Goal: Information Seeking & Learning: Learn about a topic

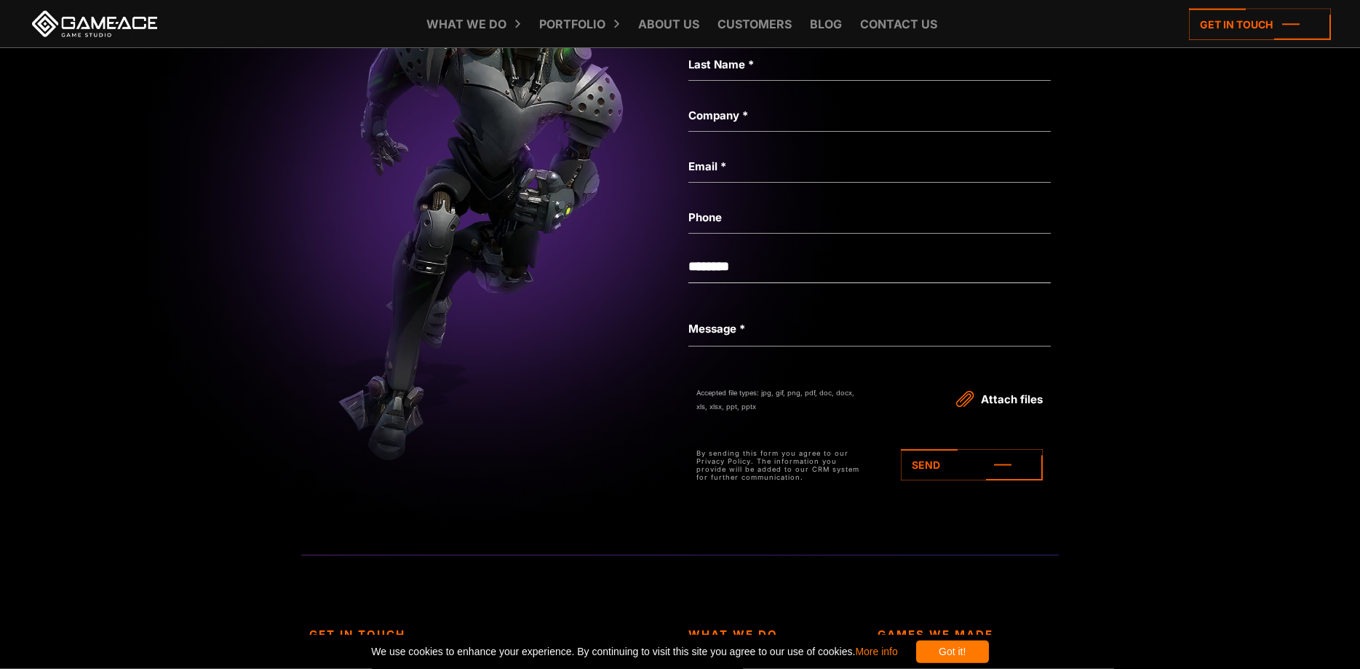
scroll to position [3712, 0]
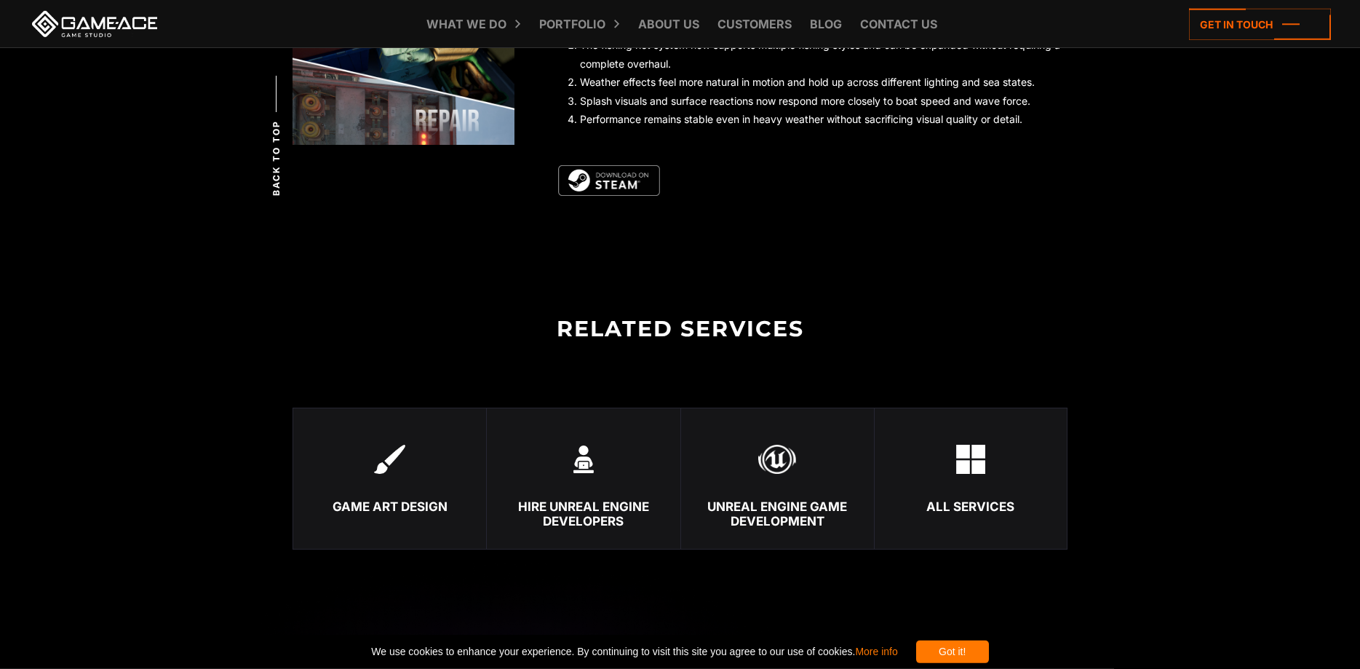
scroll to position [3564, 0]
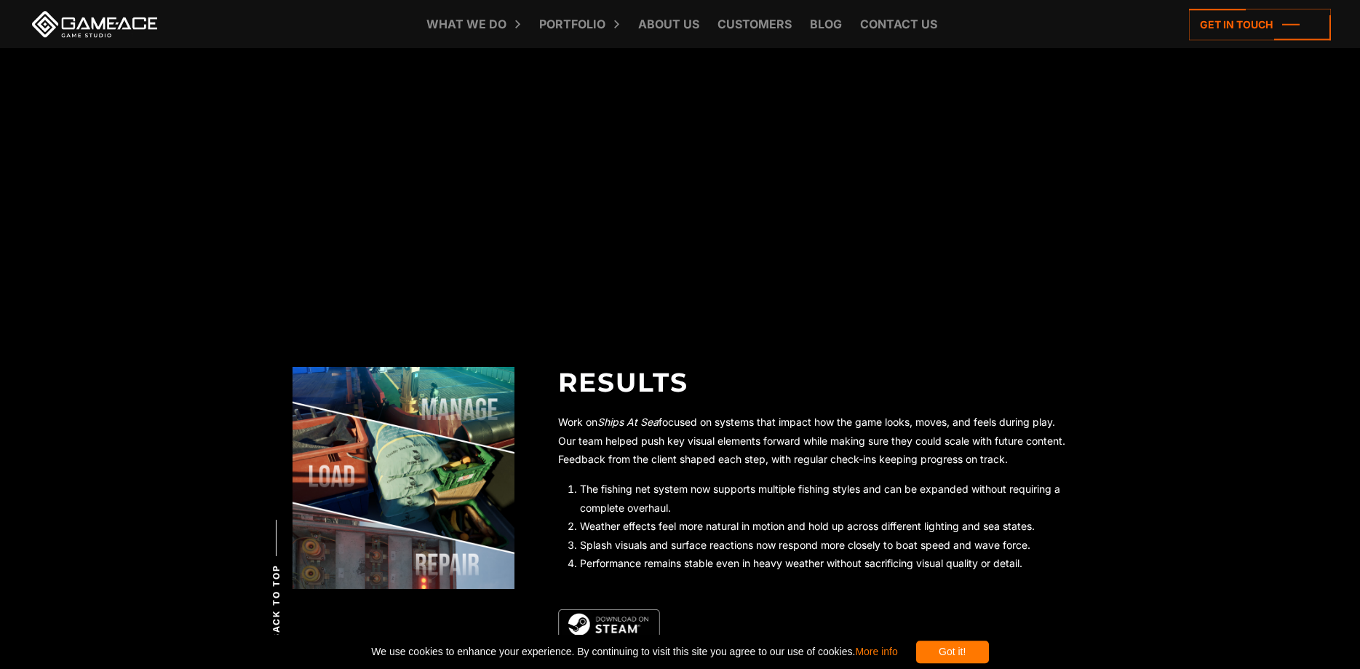
drag, startPoint x: 1116, startPoint y: 348, endPoint x: 1165, endPoint y: 266, distance: 96.0
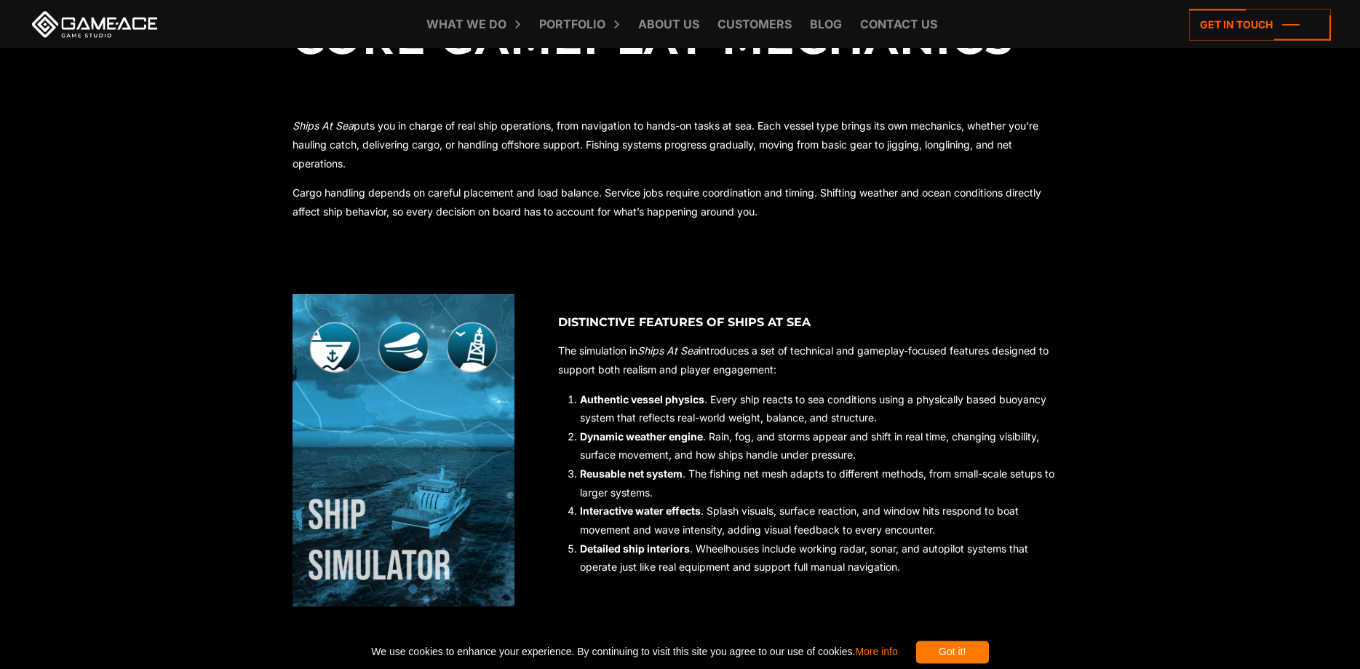
scroll to position [0, 0]
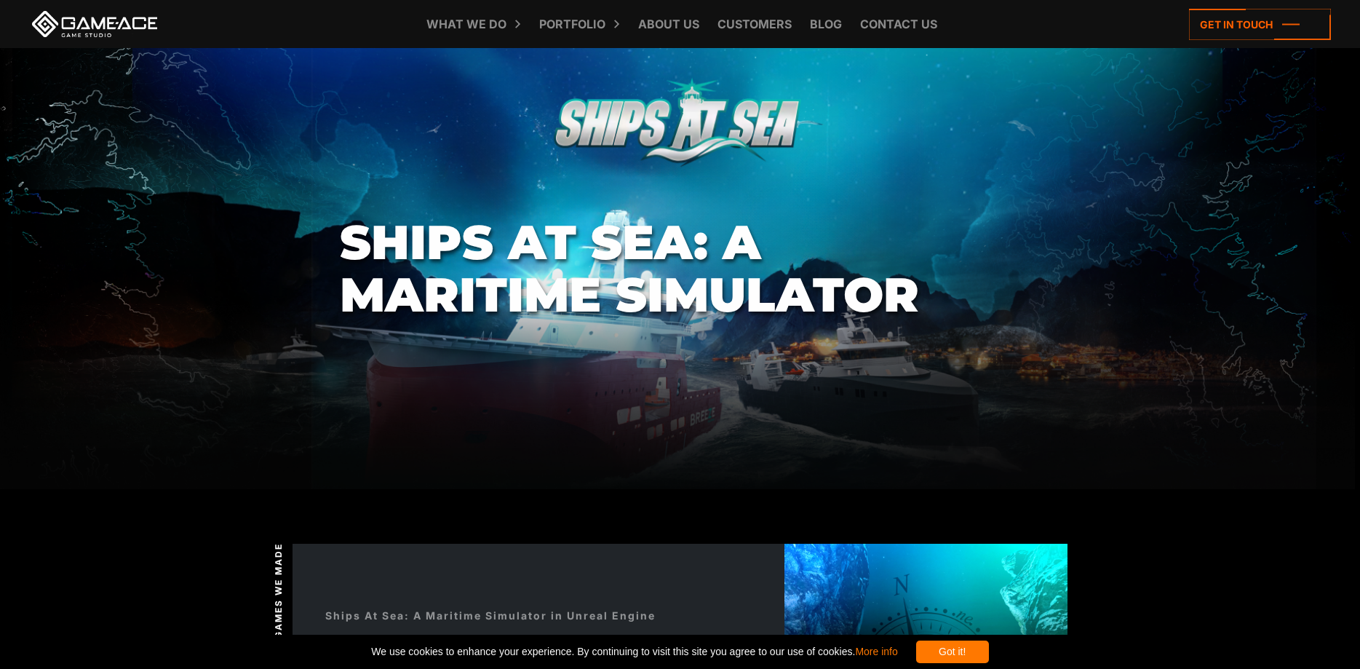
drag, startPoint x: 1171, startPoint y: 401, endPoint x: 1110, endPoint y: -2, distance: 407.8
click at [764, 29] on link "Customers" at bounding box center [754, 24] width 89 height 48
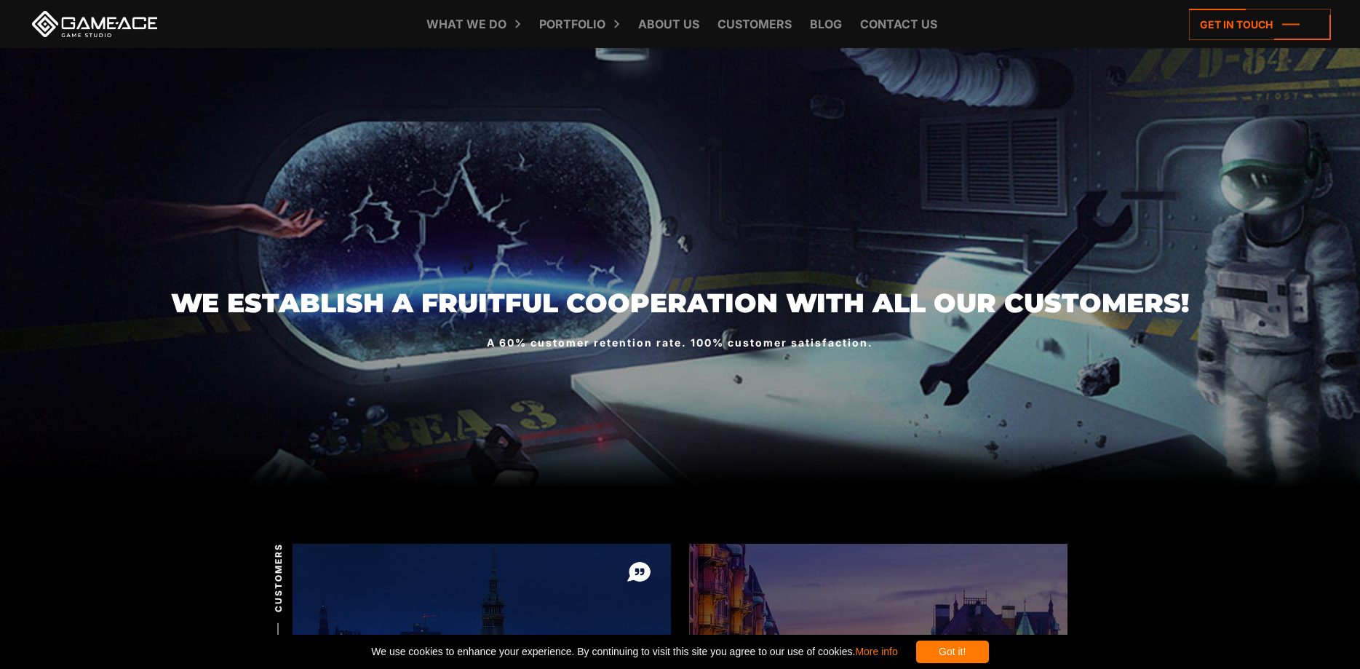
drag, startPoint x: 1133, startPoint y: 335, endPoint x: 865, endPoint y: 65, distance: 379.8
click at [655, 36] on link "About Us" at bounding box center [669, 24] width 76 height 48
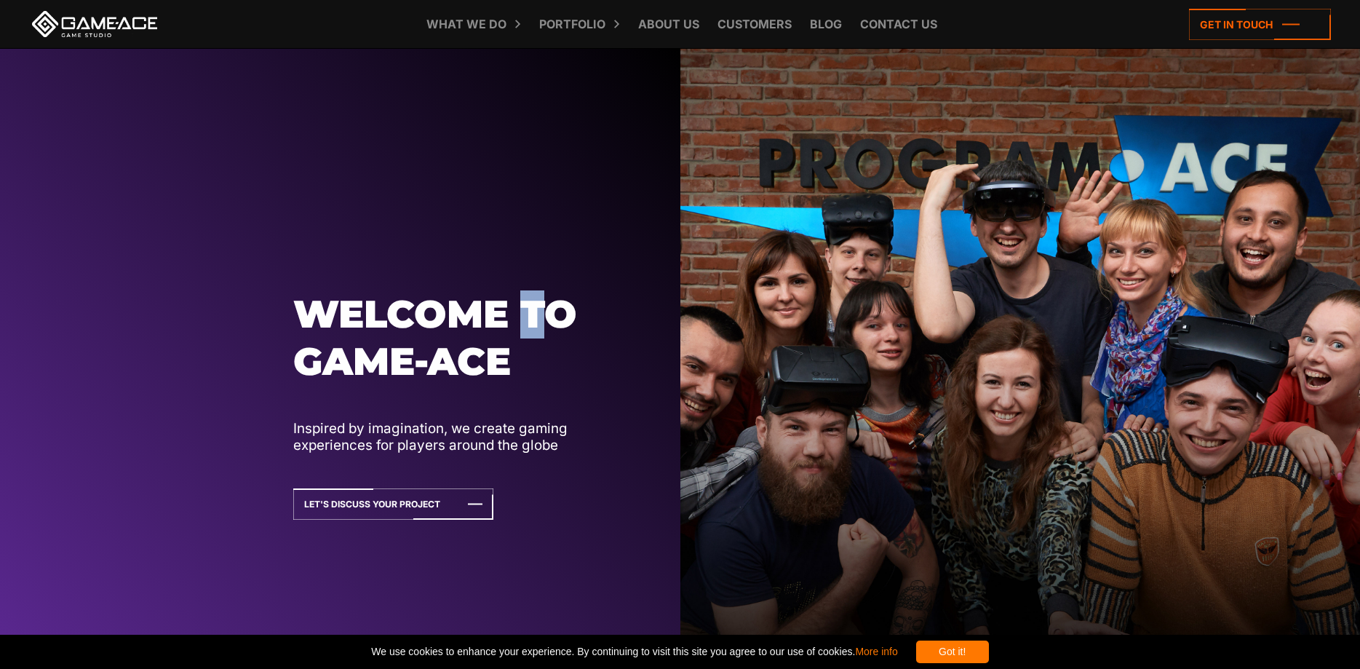
click at [529, 190] on div "Welcome to Game-ace Inspired by imagination, we create gaming experiences for p…" at bounding box center [340, 390] width 681 height 682
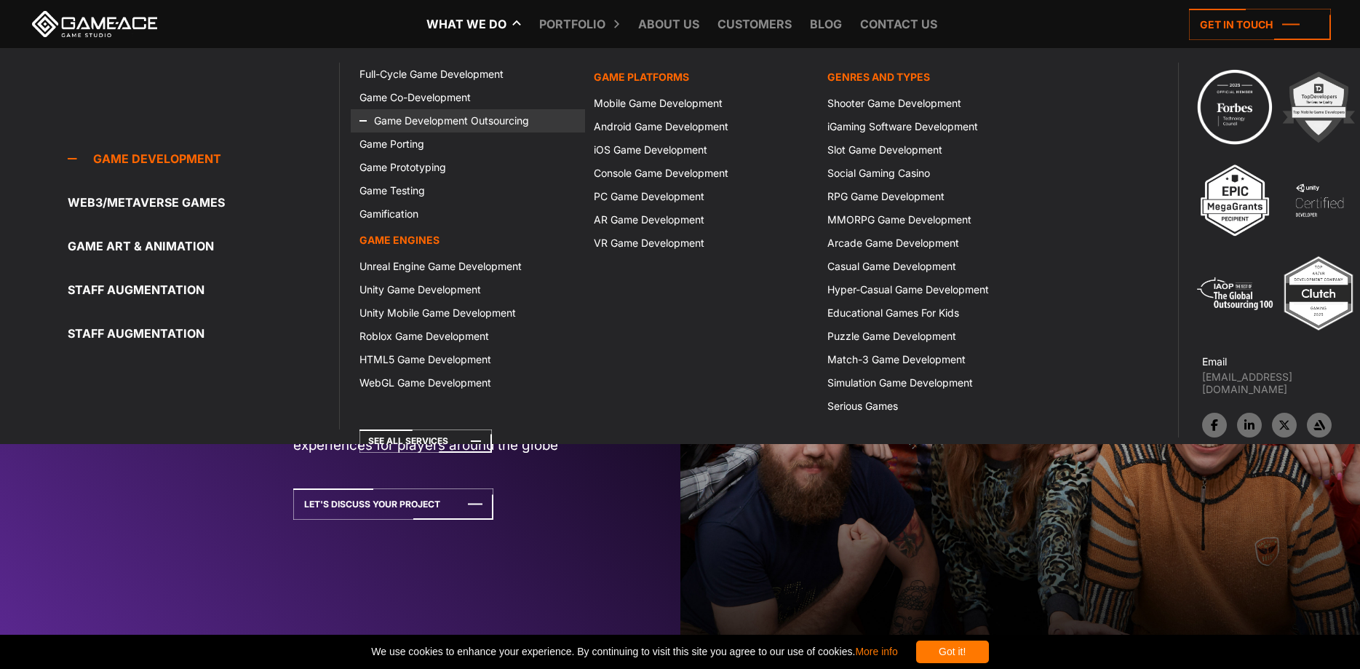
click at [488, 122] on link "Game Development Outsourcing" at bounding box center [468, 120] width 234 height 23
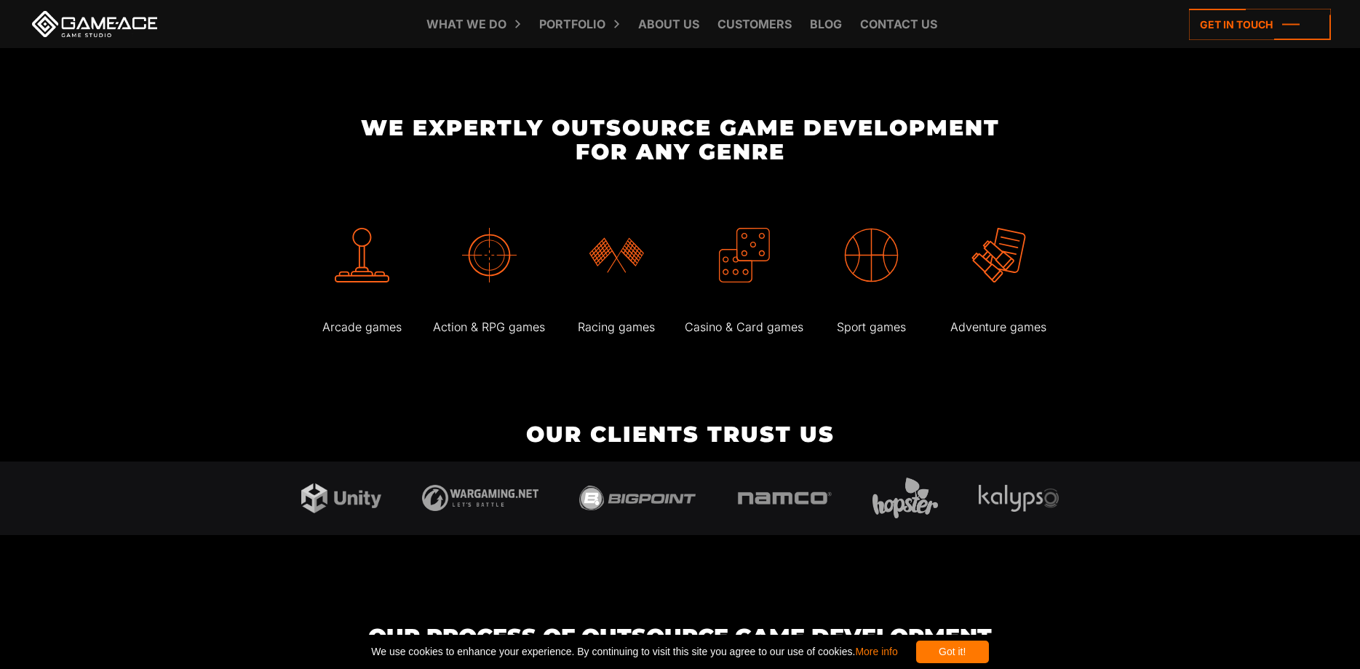
scroll to position [2895, 0]
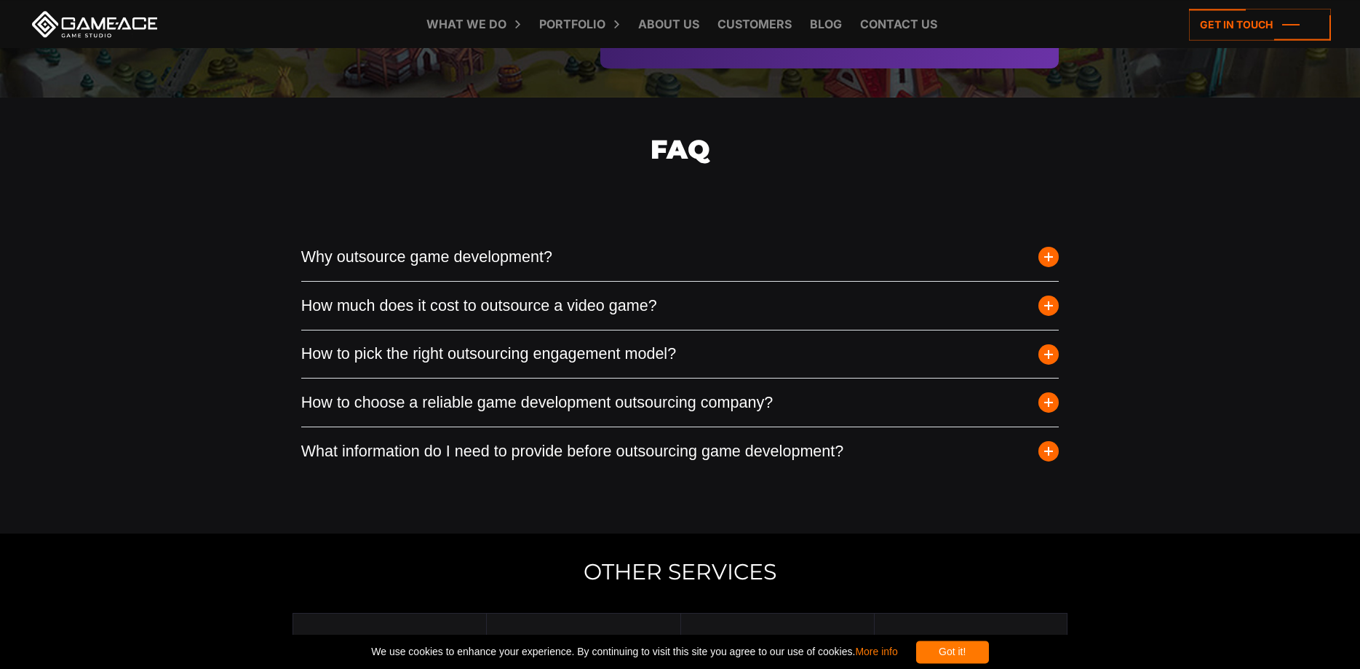
drag, startPoint x: 1143, startPoint y: 519, endPoint x: 1151, endPoint y: 485, distance: 34.4
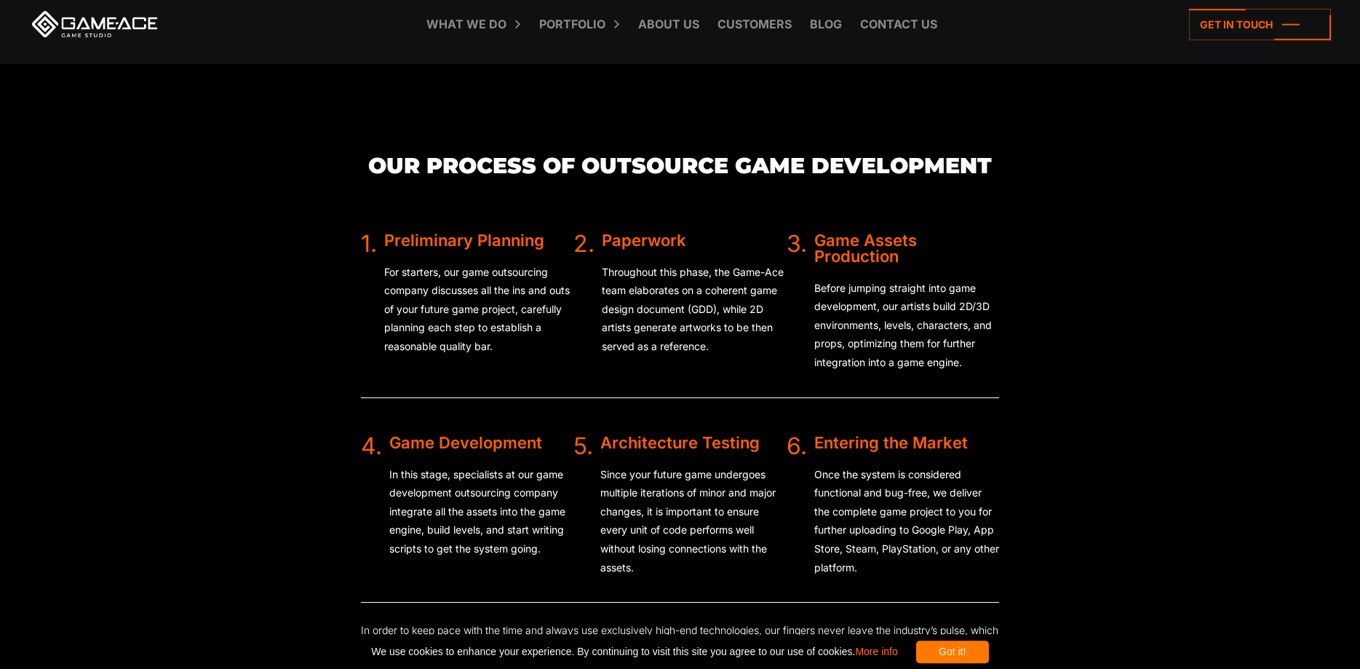
scroll to position [0, 0]
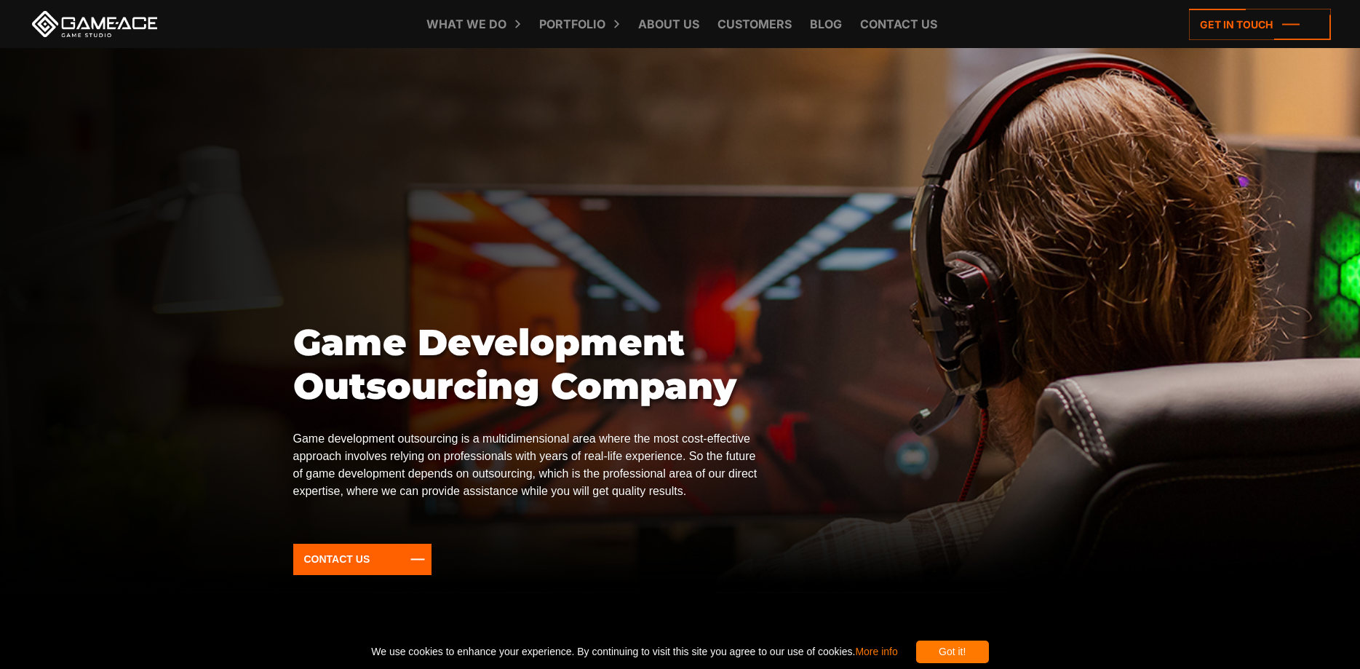
drag, startPoint x: 1156, startPoint y: 530, endPoint x: 1040, endPoint y: -35, distance: 576.5
